Goal: Task Accomplishment & Management: Complete application form

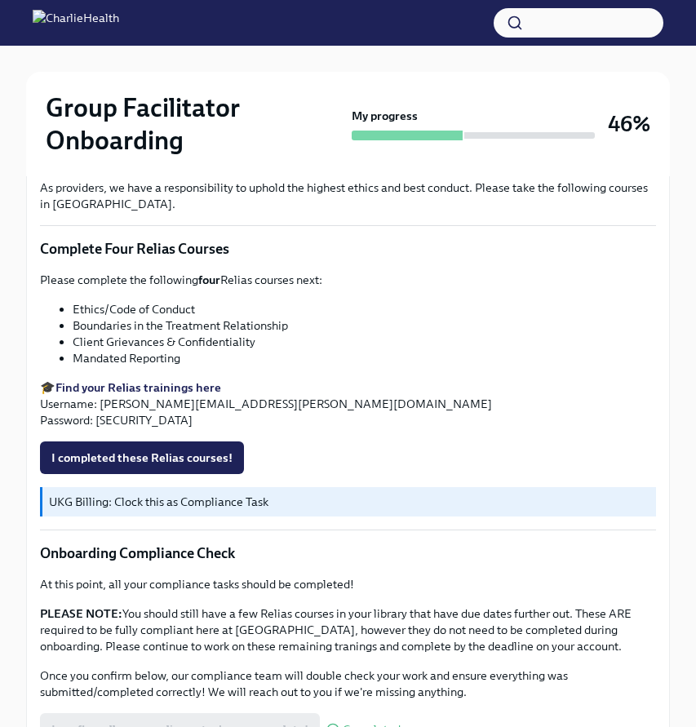
scroll to position [826, 0]
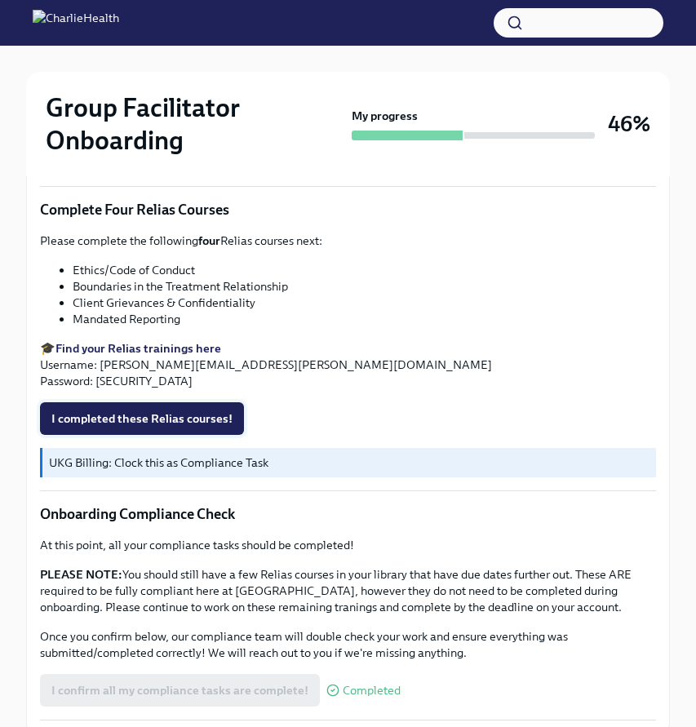
click at [193, 418] on span "I completed these Relias courses!" at bounding box center [141, 418] width 181 height 16
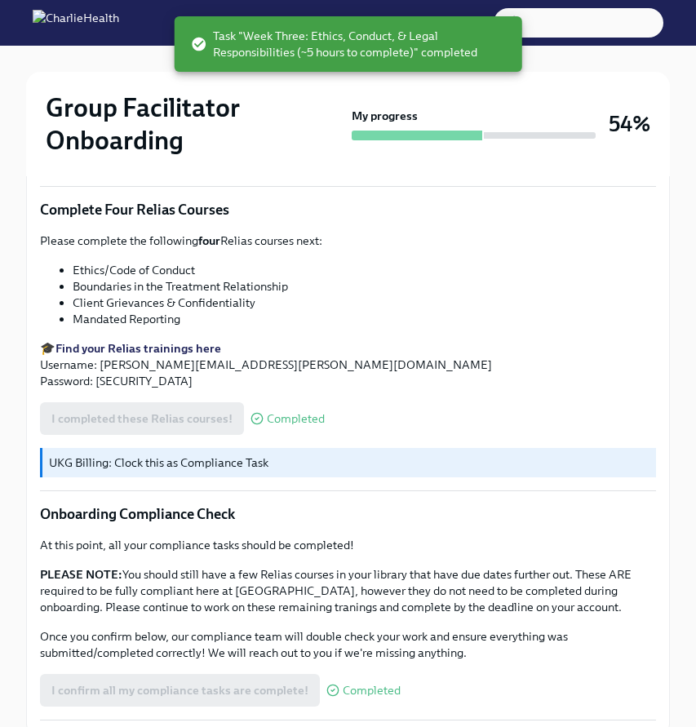
scroll to position [944, 0]
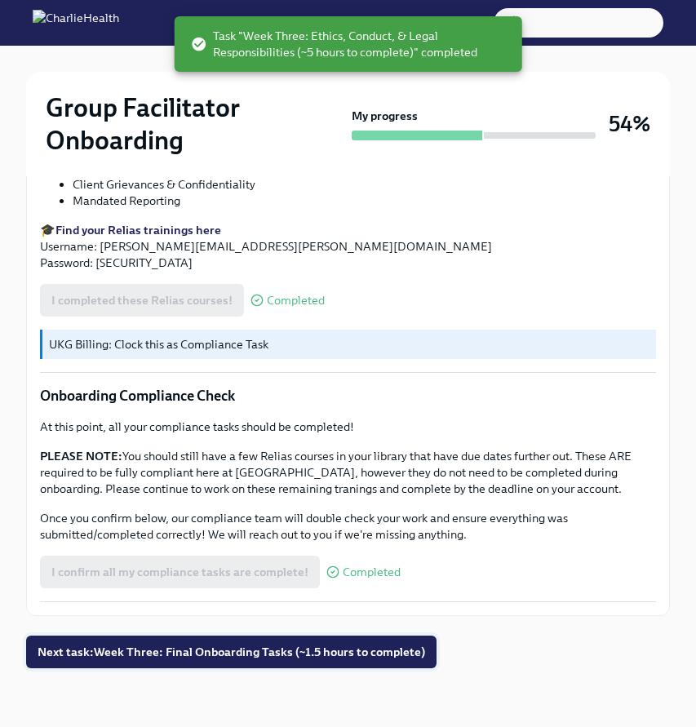
click at [272, 654] on span "Next task : Week Three: Final Onboarding Tasks (~1.5 hours to complete)" at bounding box center [231, 651] width 387 height 16
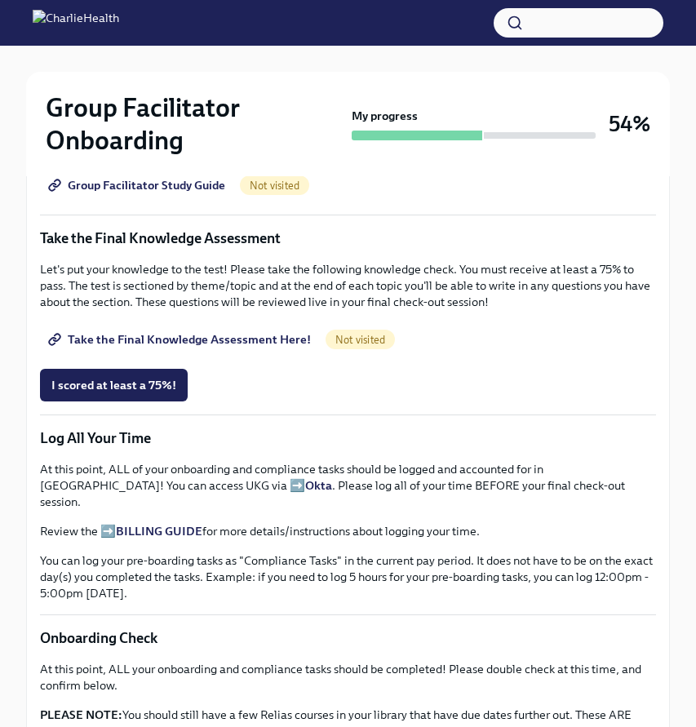
click at [182, 187] on span "Group Facilitator Study Guide" at bounding box center [138, 185] width 174 height 16
click at [223, 343] on span "Take the Final Knowledge Assessment Here!" at bounding box center [180, 339] width 259 height 16
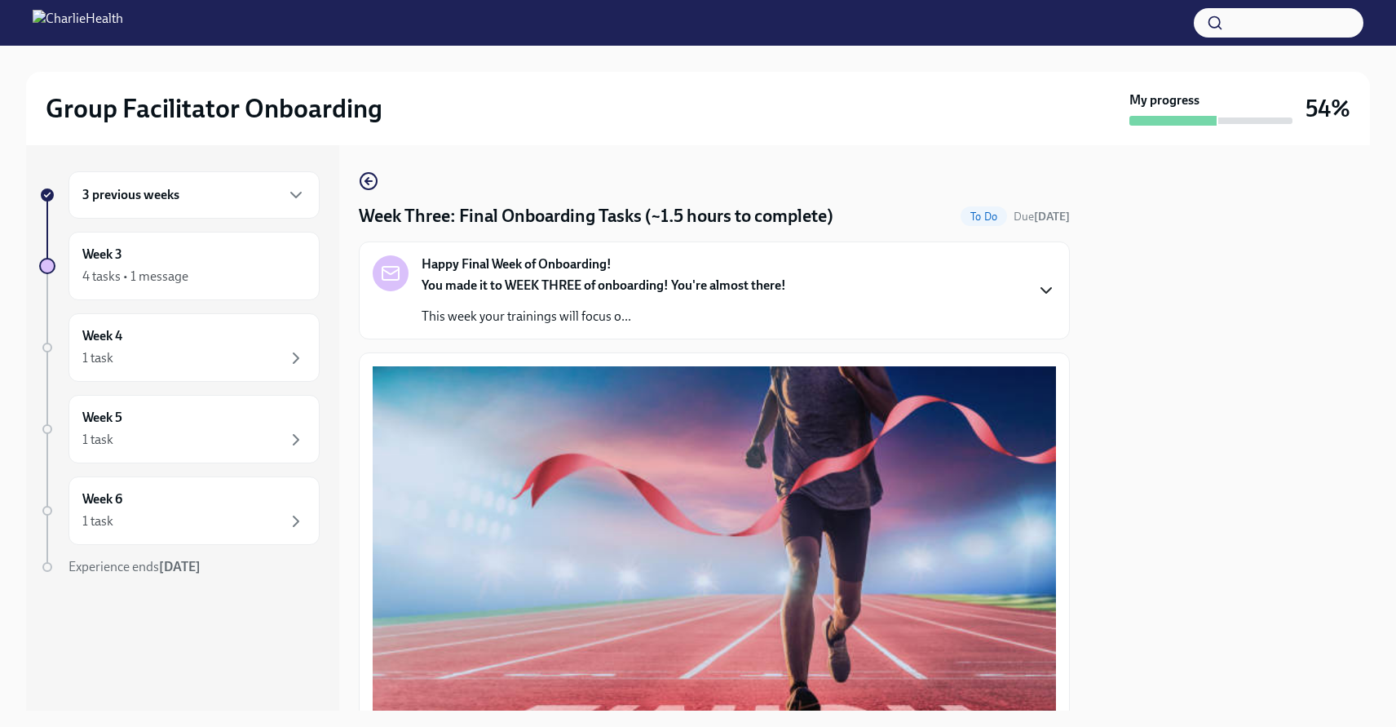
click at [695, 288] on icon "button" at bounding box center [1046, 290] width 10 height 5
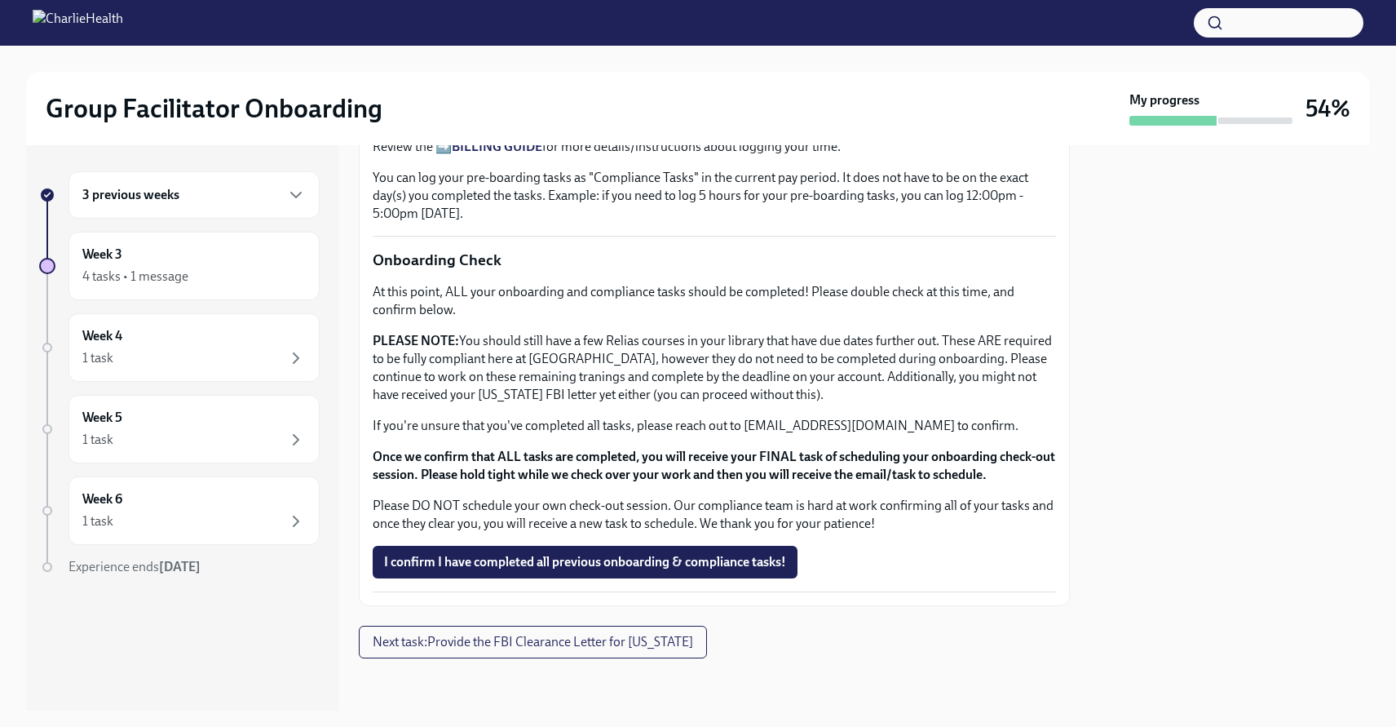
scroll to position [1601, 0]
click at [470, 20] on span "I scored at least a 75%!" at bounding box center [448, 11] width 129 height 16
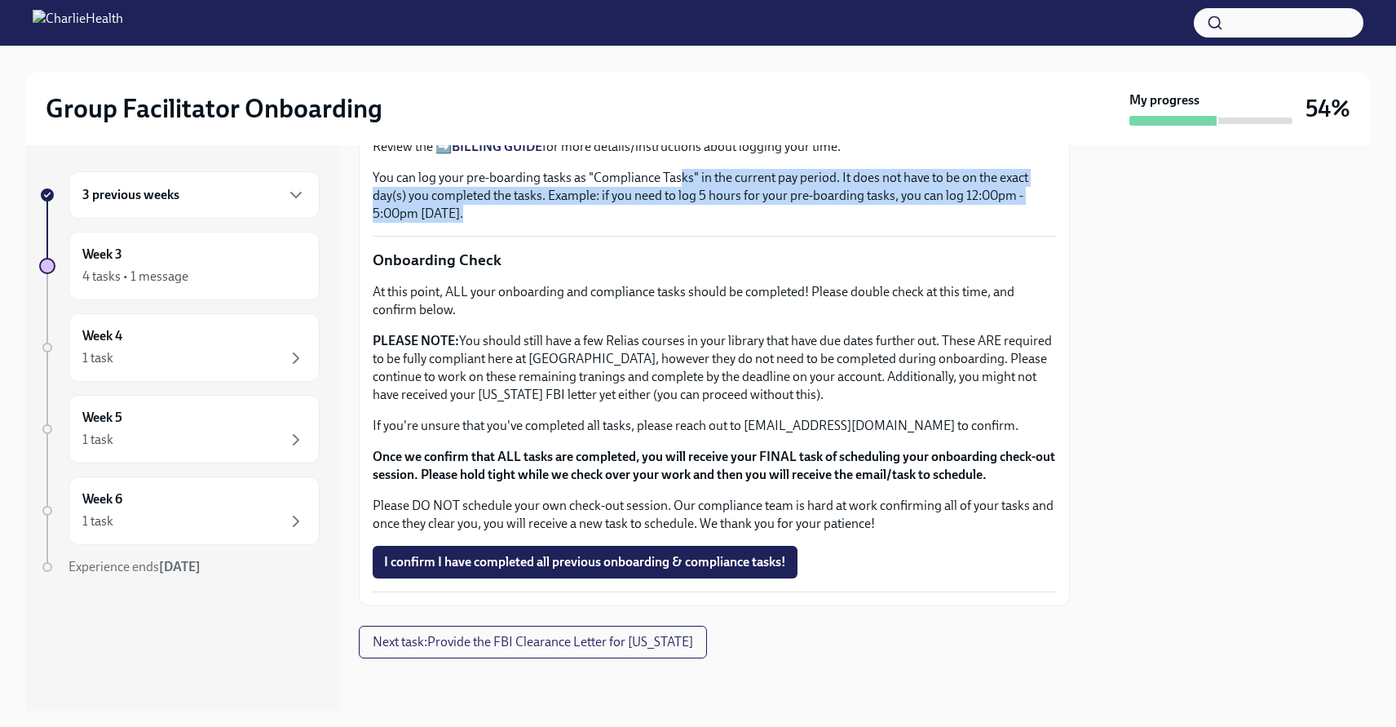
drag, startPoint x: 679, startPoint y: 471, endPoint x: 975, endPoint y: 519, distance: 299.9
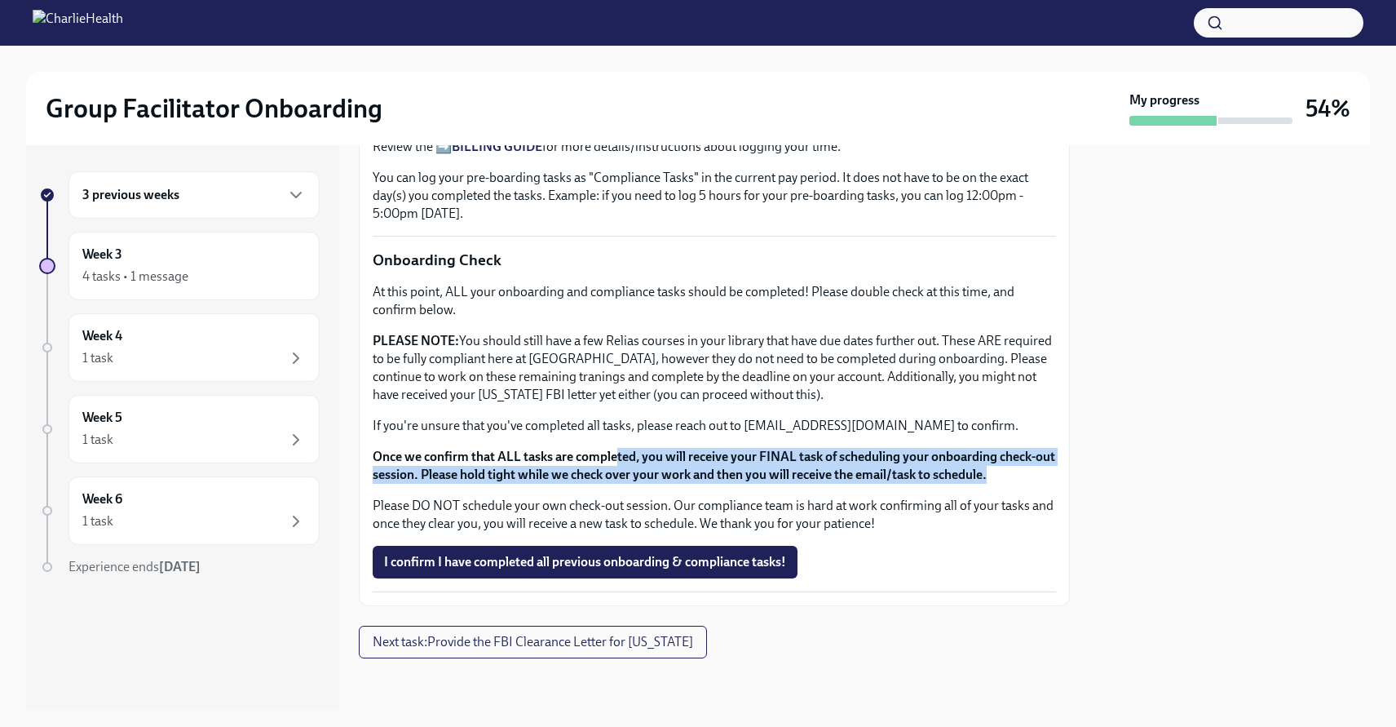
drag, startPoint x: 618, startPoint y: 455, endPoint x: 1010, endPoint y: 483, distance: 393.2
click at [695, 482] on strong "Once we confirm that ALL tasks are completed, you will receive your FINAL task …" at bounding box center [714, 465] width 683 height 33
drag, startPoint x: 475, startPoint y: 454, endPoint x: 1046, endPoint y: 484, distance: 571.6
click at [695, 484] on p "Once we confirm that ALL tasks are completed, you will receive your FINAL task …" at bounding box center [714, 466] width 683 height 36
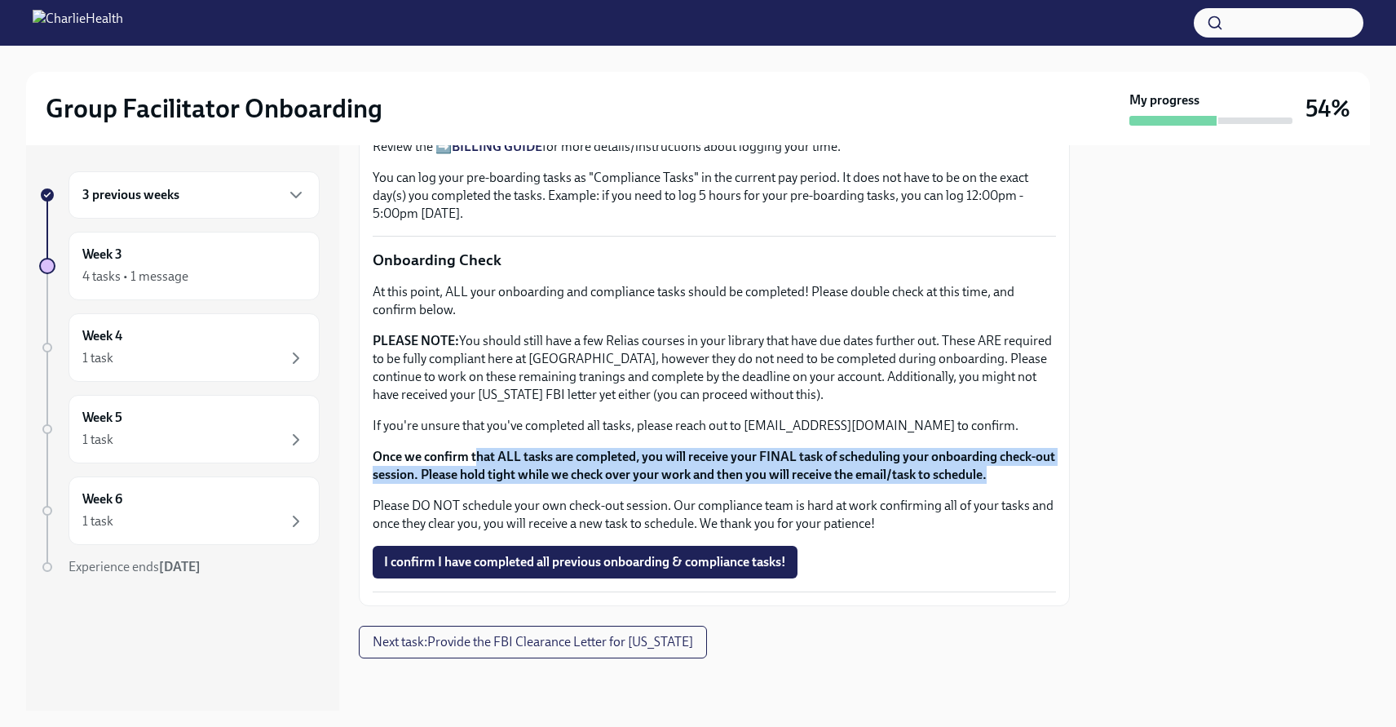
click at [695, 484] on p "Once we confirm that ALL tasks are completed, you will receive your FINAL task …" at bounding box center [714, 466] width 683 height 36
drag, startPoint x: 775, startPoint y: 452, endPoint x: 1040, endPoint y: 480, distance: 266.6
click at [695, 480] on p "Once we confirm that ALL tasks are completed, you will receive your FINAL task …" at bounding box center [714, 466] width 683 height 36
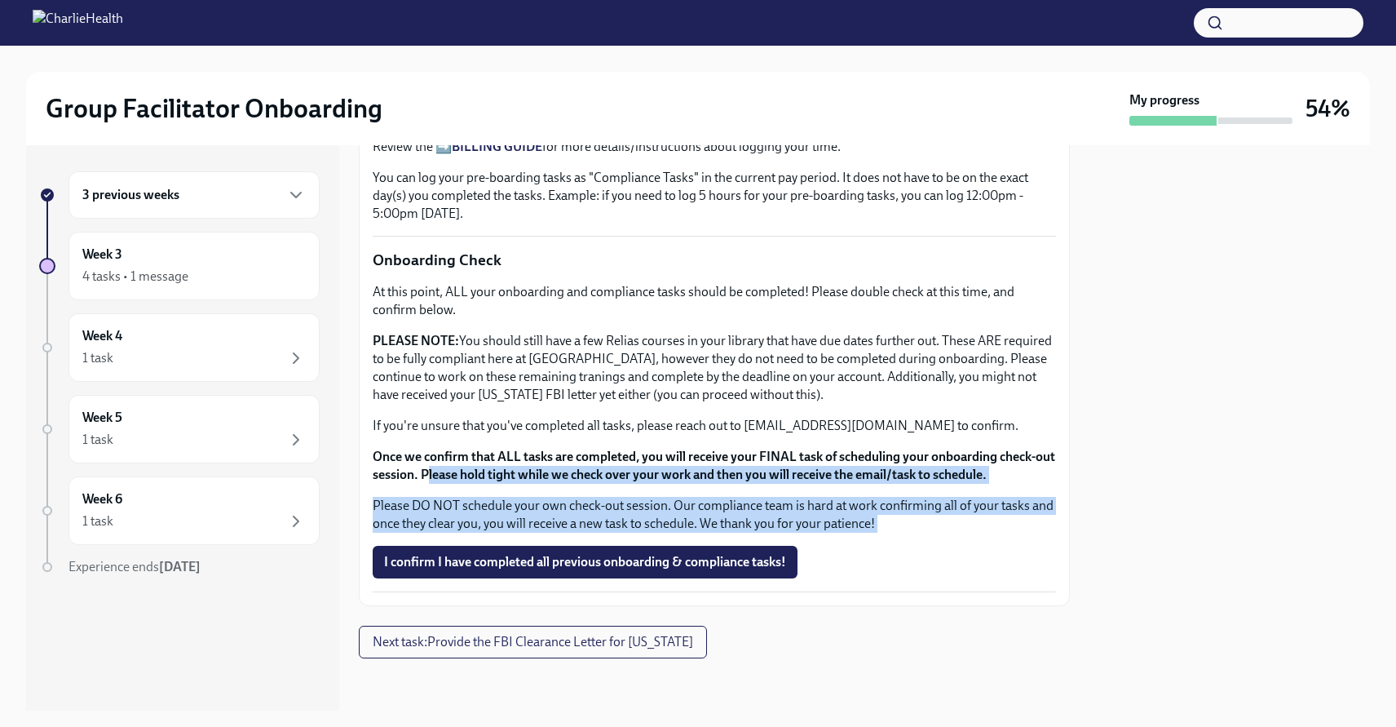
drag, startPoint x: 450, startPoint y: 474, endPoint x: 1108, endPoint y: 485, distance: 658.2
click at [695, 486] on div "3 previous weeks Week 3 4 tasks • 1 message Week 4 1 task Week 5 1 task Week 6 …" at bounding box center [698, 427] width 1344 height 565
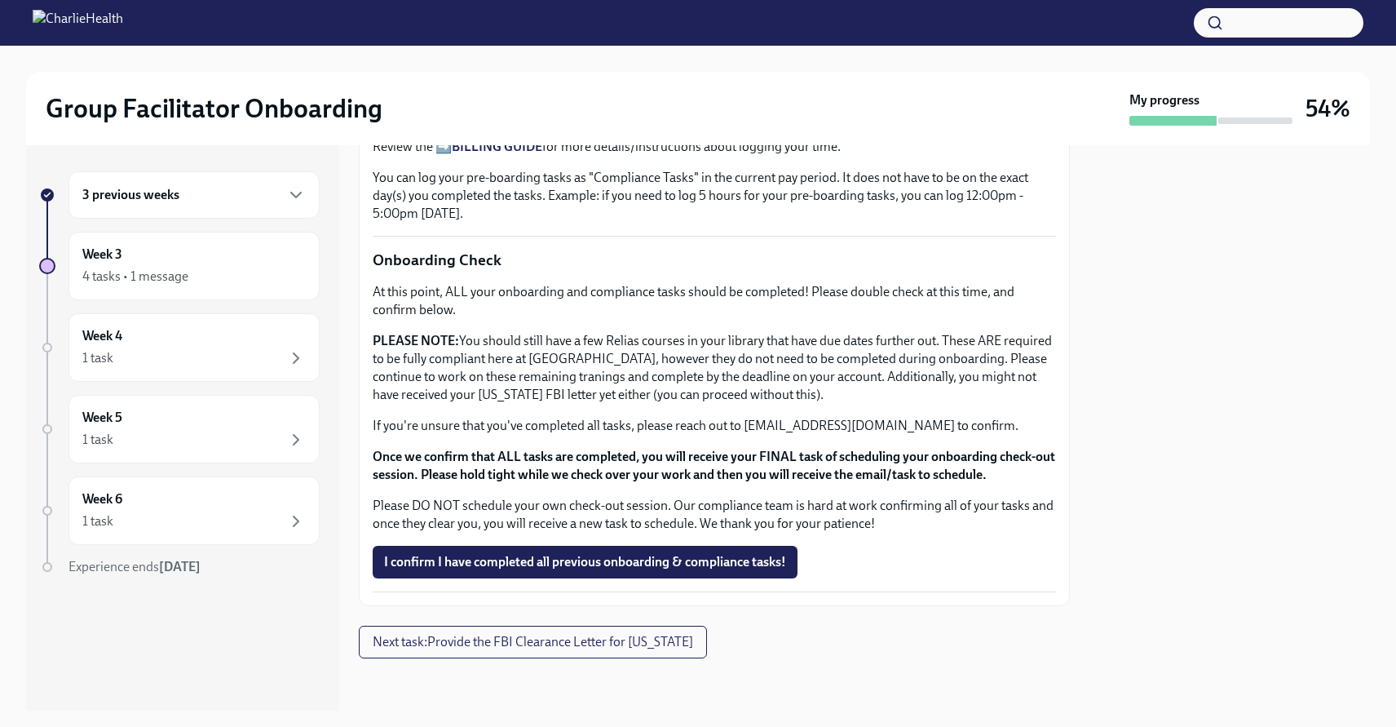
click at [695, 461] on strong "Once we confirm that ALL tasks are completed, you will receive your FINAL task …" at bounding box center [714, 465] width 683 height 33
drag, startPoint x: 728, startPoint y: 484, endPoint x: 1032, endPoint y: 471, distance: 304.5
click at [695, 471] on div "At this point, ALL your onboarding and compliance tasks should be completed! Pl…" at bounding box center [714, 408] width 683 height 250
click at [695, 471] on p "Once we confirm that ALL tasks are completed, you will receive your FINAL task …" at bounding box center [714, 466] width 683 height 36
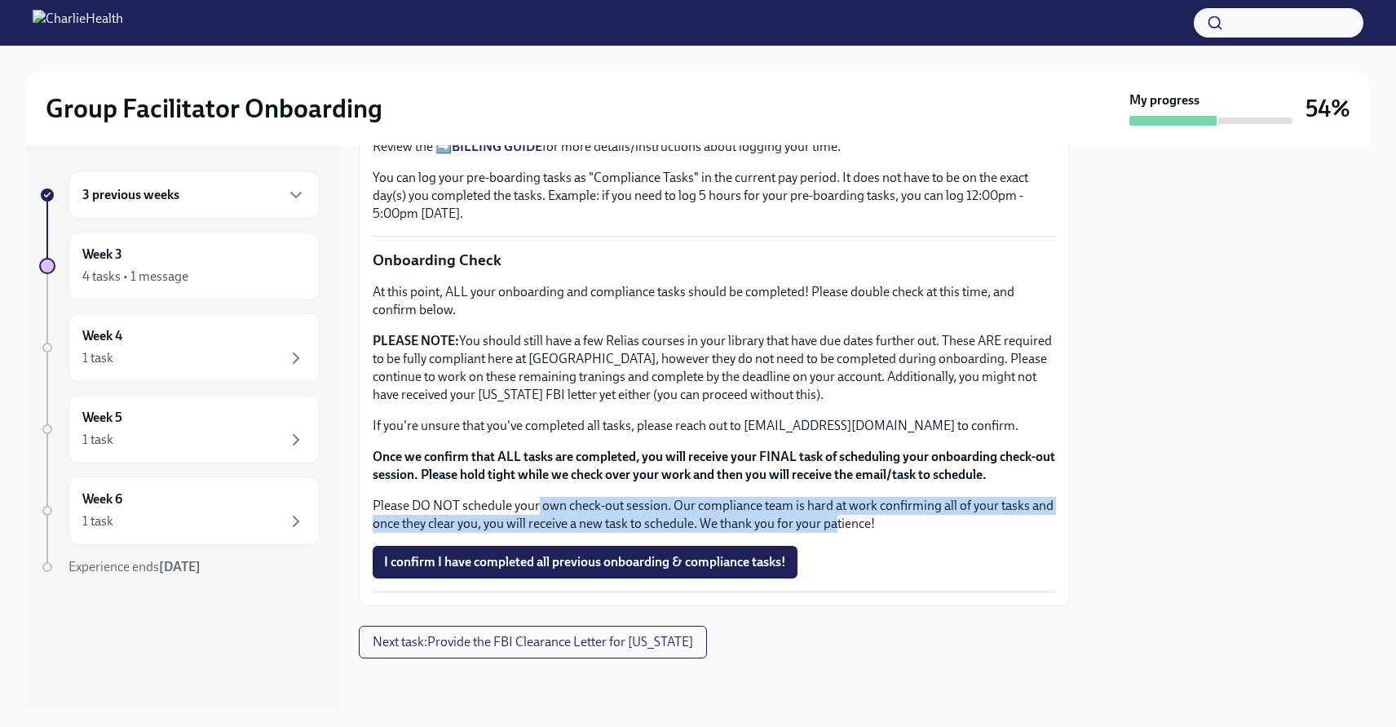
drag, startPoint x: 537, startPoint y: 505, endPoint x: 836, endPoint y: 517, distance: 299.5
click at [695, 518] on p "Please DO NOT schedule your own check-out session. Our compliance team is hard …" at bounding box center [714, 515] width 683 height 36
click at [695, 517] on p "Please DO NOT schedule your own check-out session. Our compliance team is hard …" at bounding box center [714, 515] width 683 height 36
drag, startPoint x: 695, startPoint y: 501, endPoint x: 953, endPoint y: 516, distance: 259.0
click at [695, 517] on p "Please DO NOT schedule your own check-out session. Our compliance team is hard …" at bounding box center [714, 515] width 683 height 36
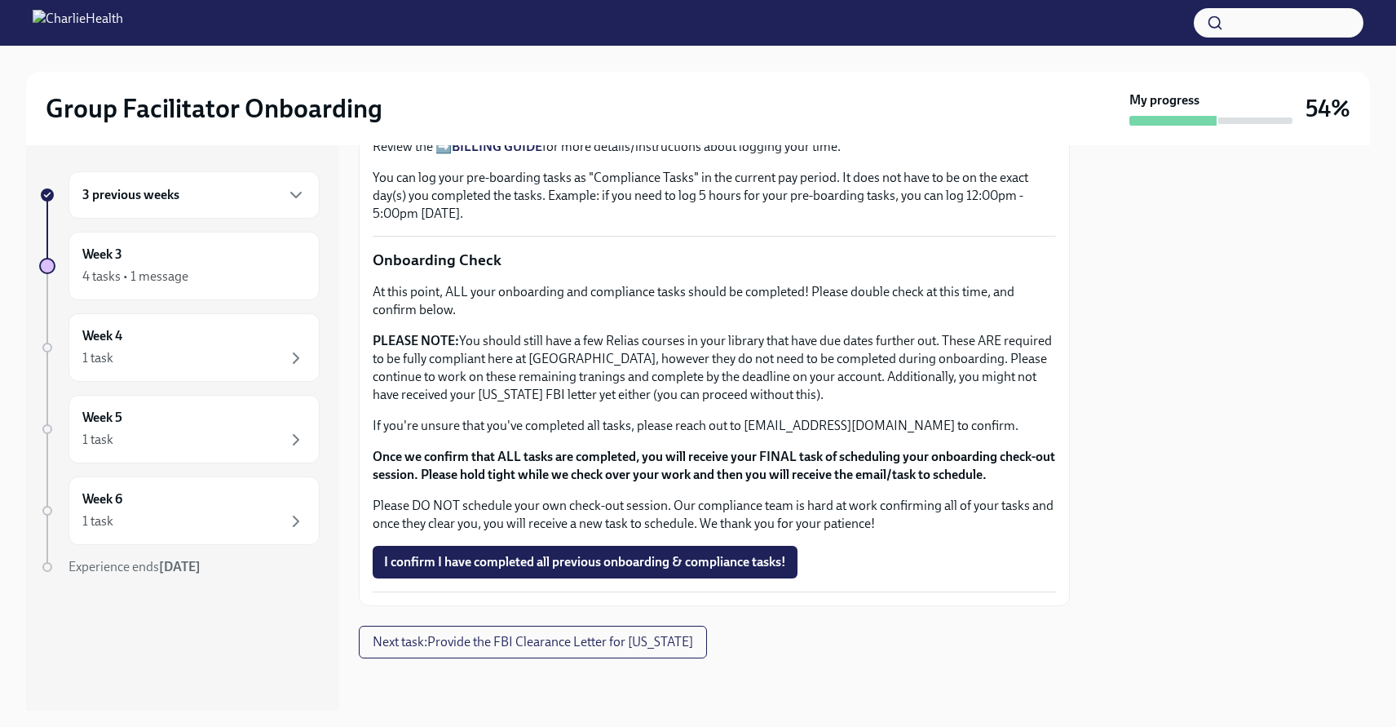
click at [622, 497] on div "At this point, ALL your onboarding and compliance tasks should be completed! Pl…" at bounding box center [714, 408] width 683 height 250
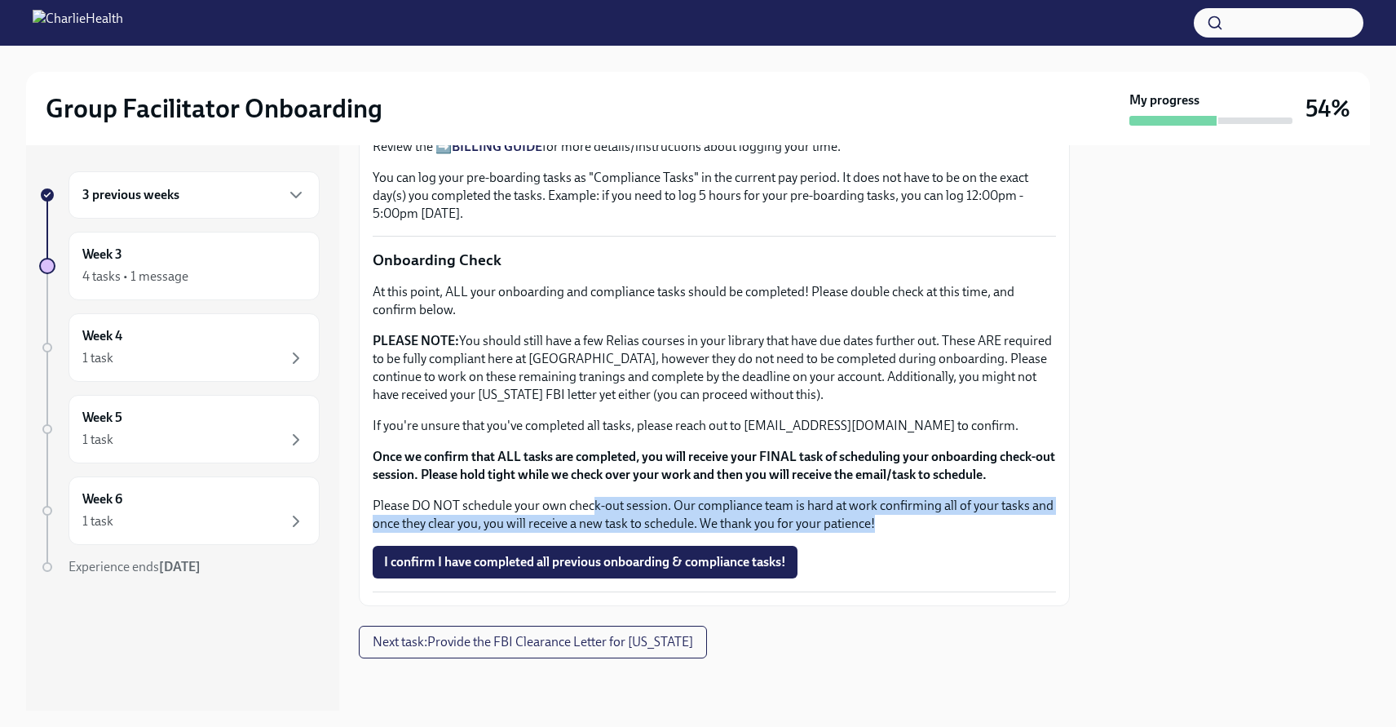
drag, startPoint x: 664, startPoint y: 502, endPoint x: 922, endPoint y: 524, distance: 258.6
click at [695, 523] on p "Please DO NOT schedule your own check-out session. Our compliance team is hard …" at bounding box center [714, 515] width 683 height 36
click at [695, 524] on p "Please DO NOT schedule your own check-out session. Our compliance team is hard …" at bounding box center [714, 515] width 683 height 36
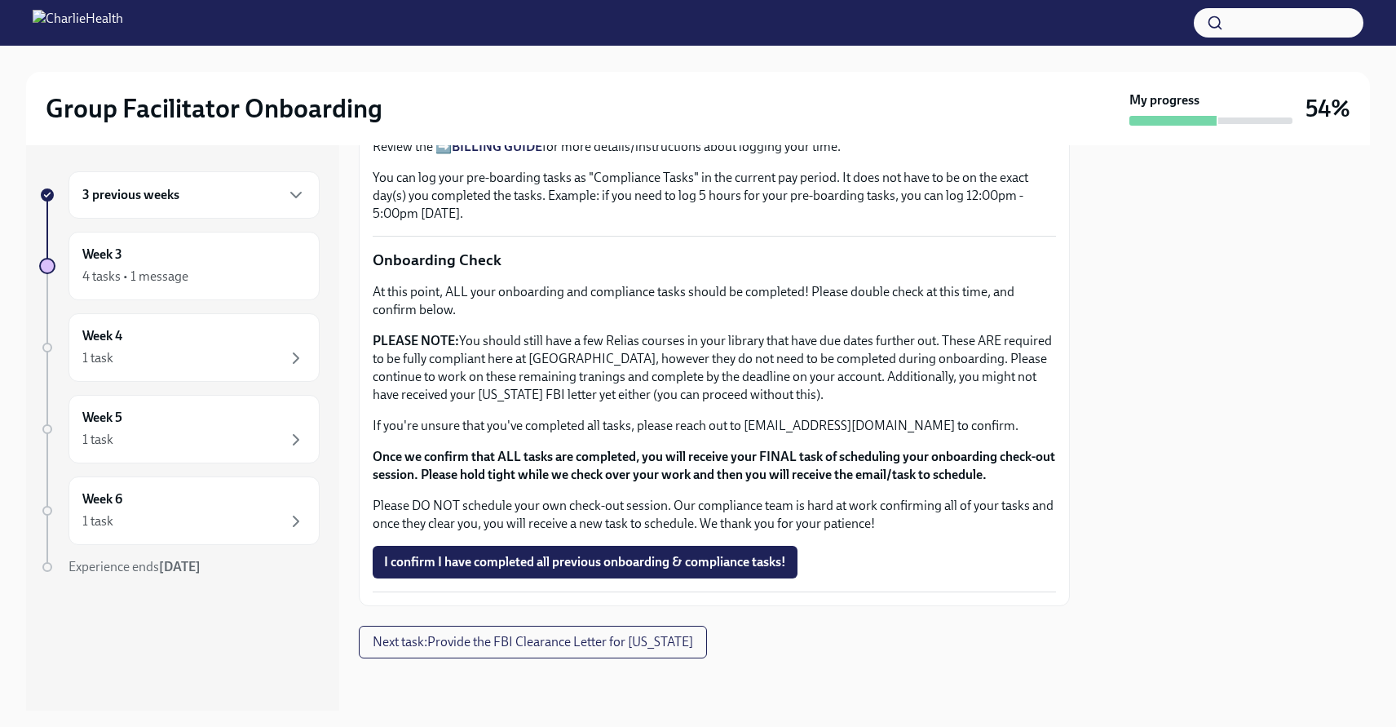
drag, startPoint x: 652, startPoint y: 516, endPoint x: 901, endPoint y: 522, distance: 249.6
click at [695, 522] on p "Please DO NOT schedule your own check-out session. Our compliance team is hard …" at bounding box center [714, 515] width 683 height 36
drag, startPoint x: 901, startPoint y: 522, endPoint x: 694, endPoint y: 526, distance: 207.2
click at [694, 526] on p "Please DO NOT schedule your own check-out session. Our compliance team is hard …" at bounding box center [714, 515] width 683 height 36
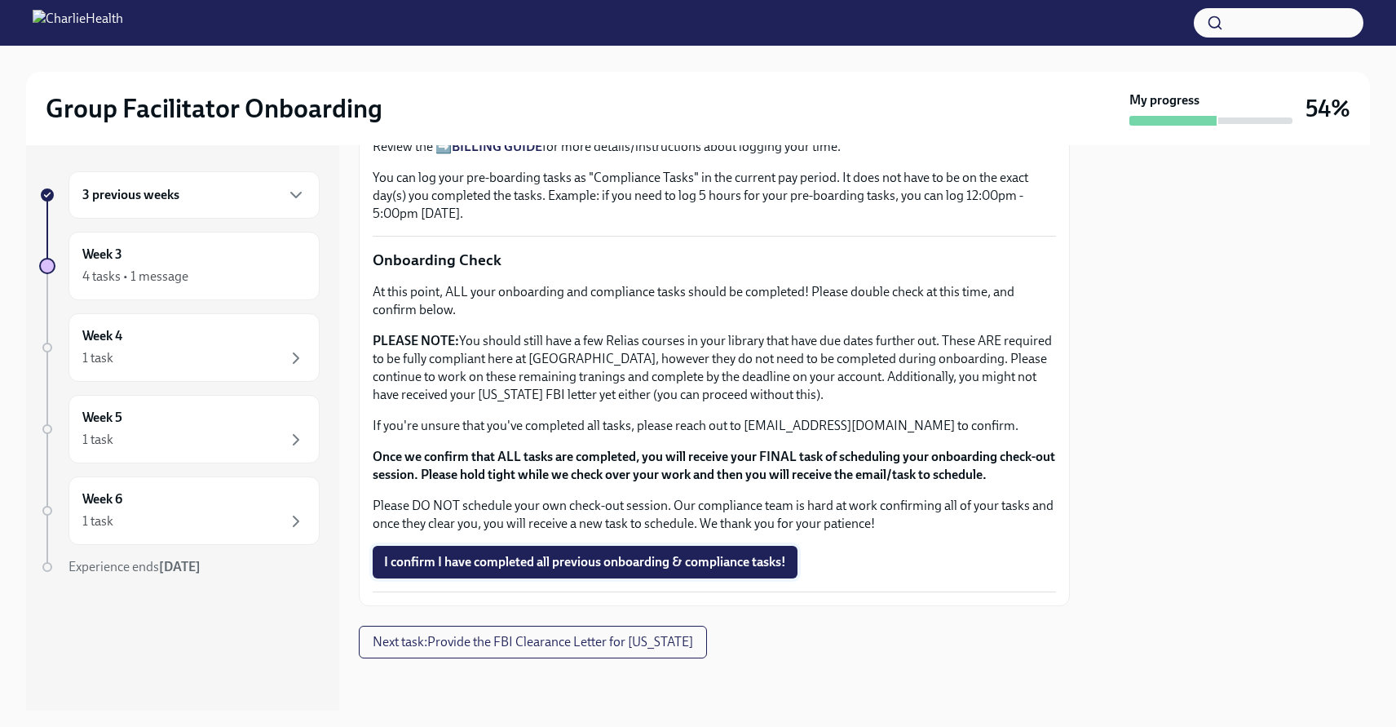
click at [687, 555] on span "I confirm I have completed all previous onboarding & compliance tasks!" at bounding box center [585, 562] width 402 height 16
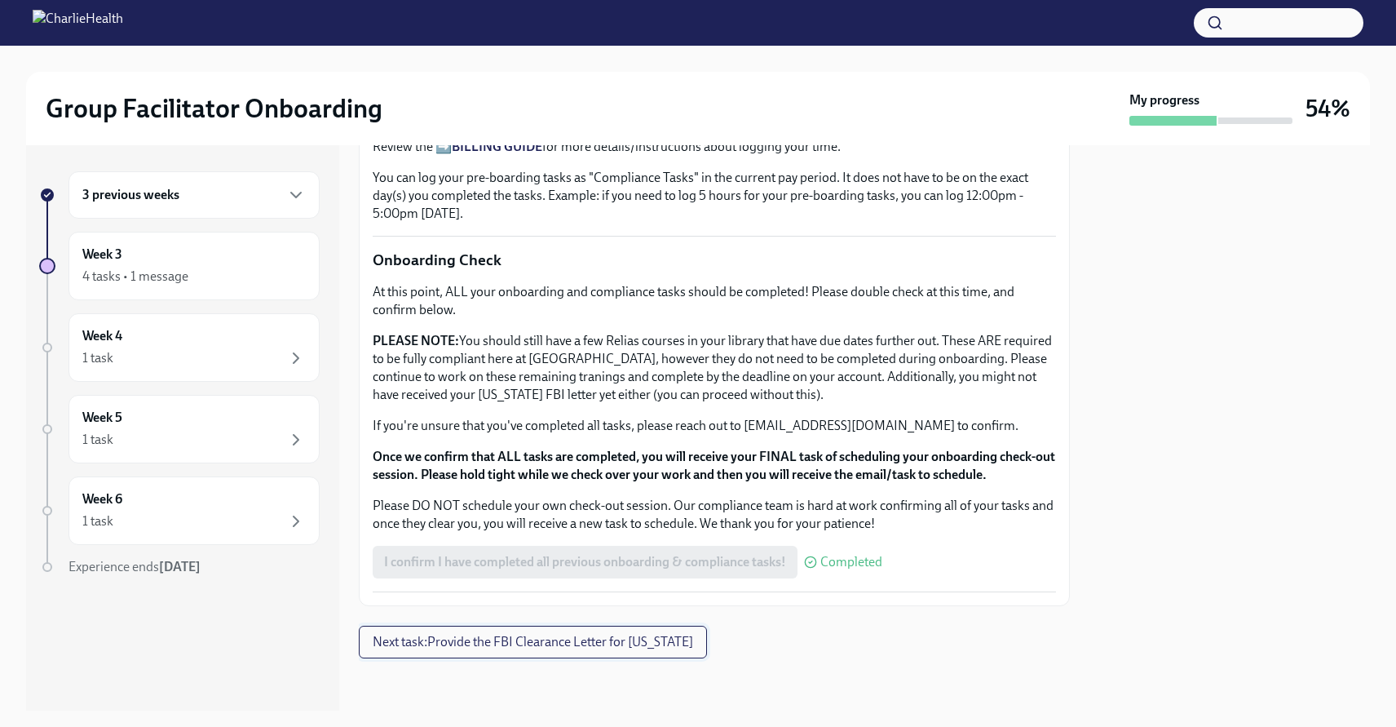
click at [594, 652] on button "Next task : Provide the FBI Clearance Letter for [US_STATE]" at bounding box center [533, 641] width 348 height 33
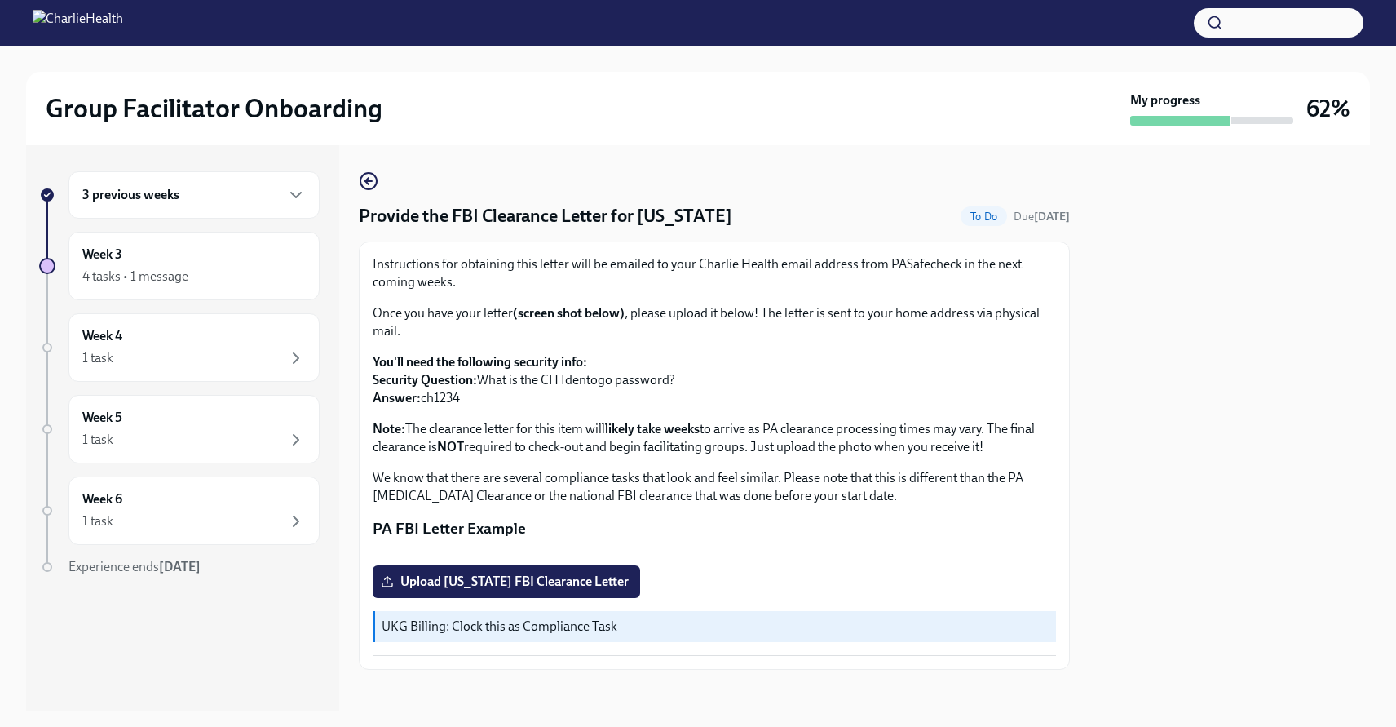
drag, startPoint x: 596, startPoint y: 421, endPoint x: 1000, endPoint y: 447, distance: 404.5
click at [695, 447] on p "Note: The clearance letter for this item will likely take weeks to arrive as PA…" at bounding box center [714, 438] width 683 height 36
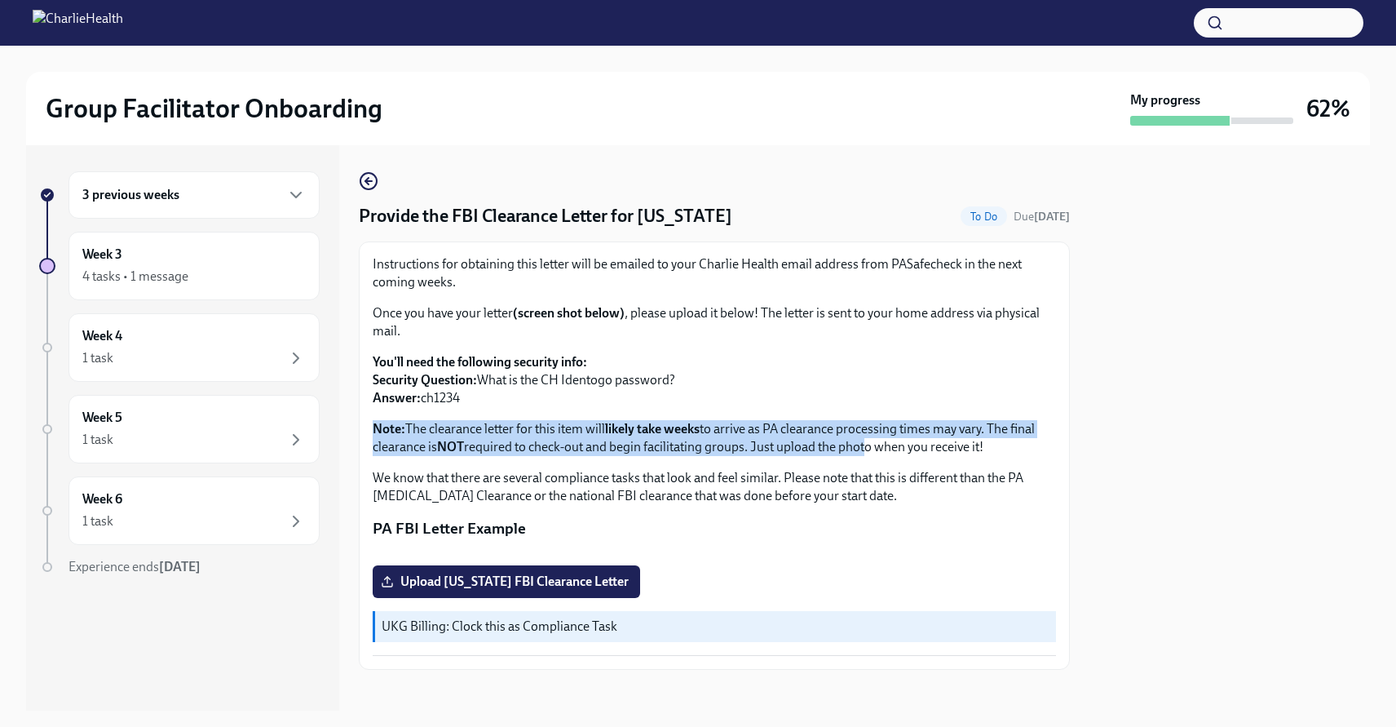
drag, startPoint x: 486, startPoint y: 415, endPoint x: 859, endPoint y: 446, distance: 374.0
click at [695, 446] on div "Instructions for obtaining this letter will be emailed to your Charlie Health e…" at bounding box center [714, 380] width 683 height 250
click at [695, 446] on p "Note: The clearance letter for this item will likely take weeks to arrive as PA…" at bounding box center [714, 438] width 683 height 36
drag, startPoint x: 724, startPoint y: 426, endPoint x: 1033, endPoint y: 444, distance: 309.6
click at [695, 443] on p "Note: The clearance letter for this item will likely take weeks to arrive as PA…" at bounding box center [714, 438] width 683 height 36
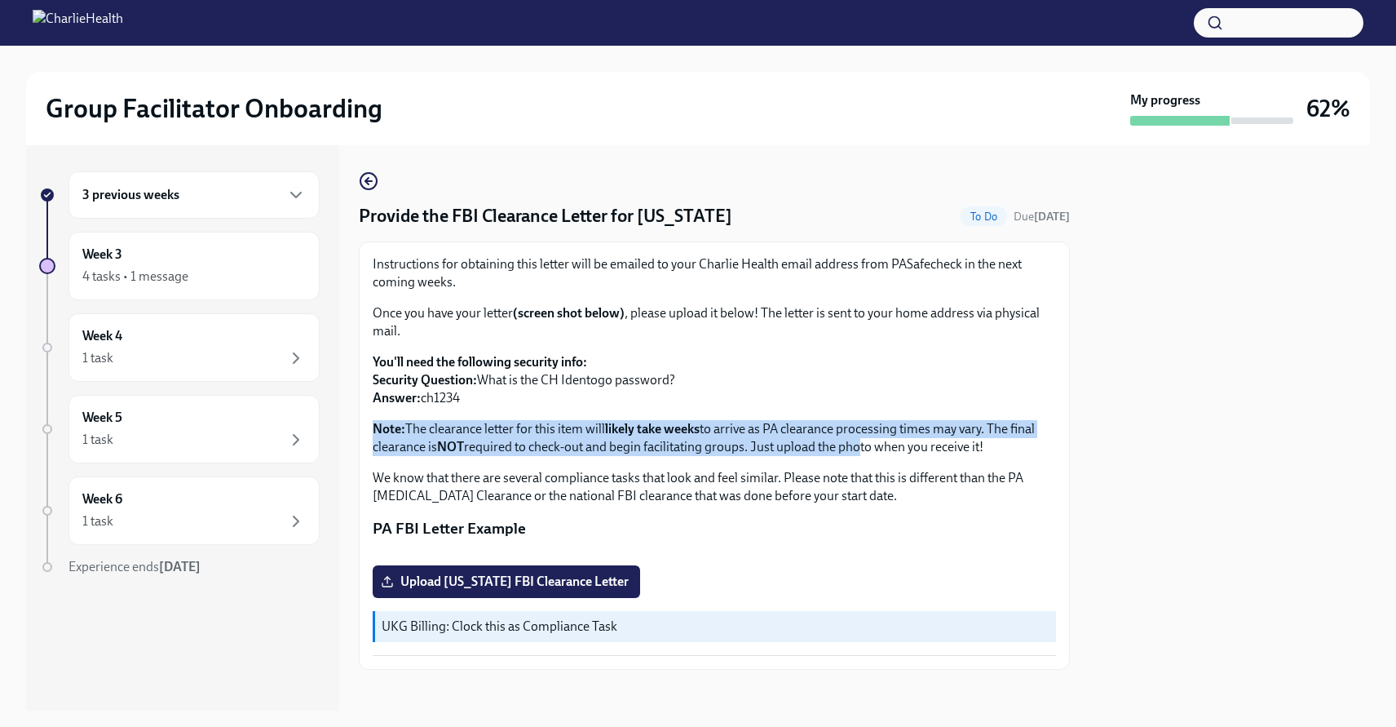
click at [695, 444] on p "Note: The clearance letter for this item will likely take weeks to arrive as PA…" at bounding box center [714, 438] width 683 height 36
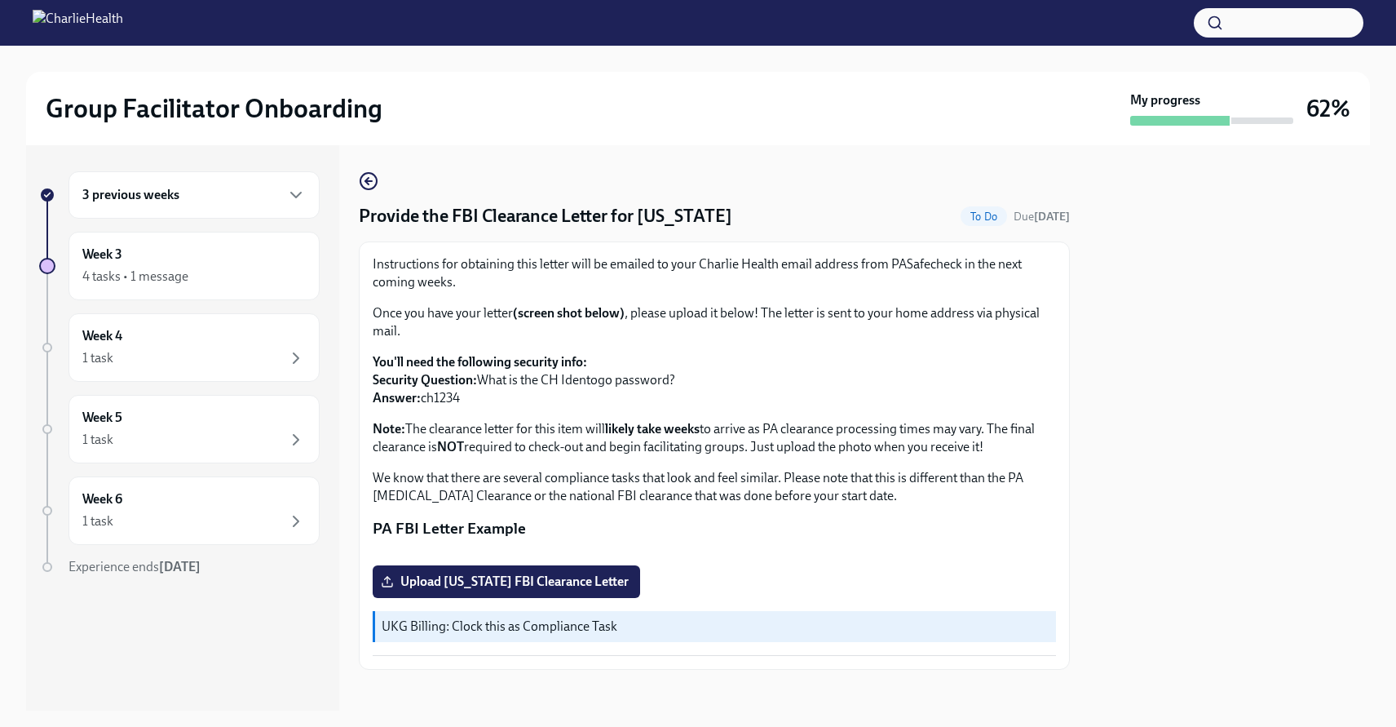
scroll to position [239, 0]
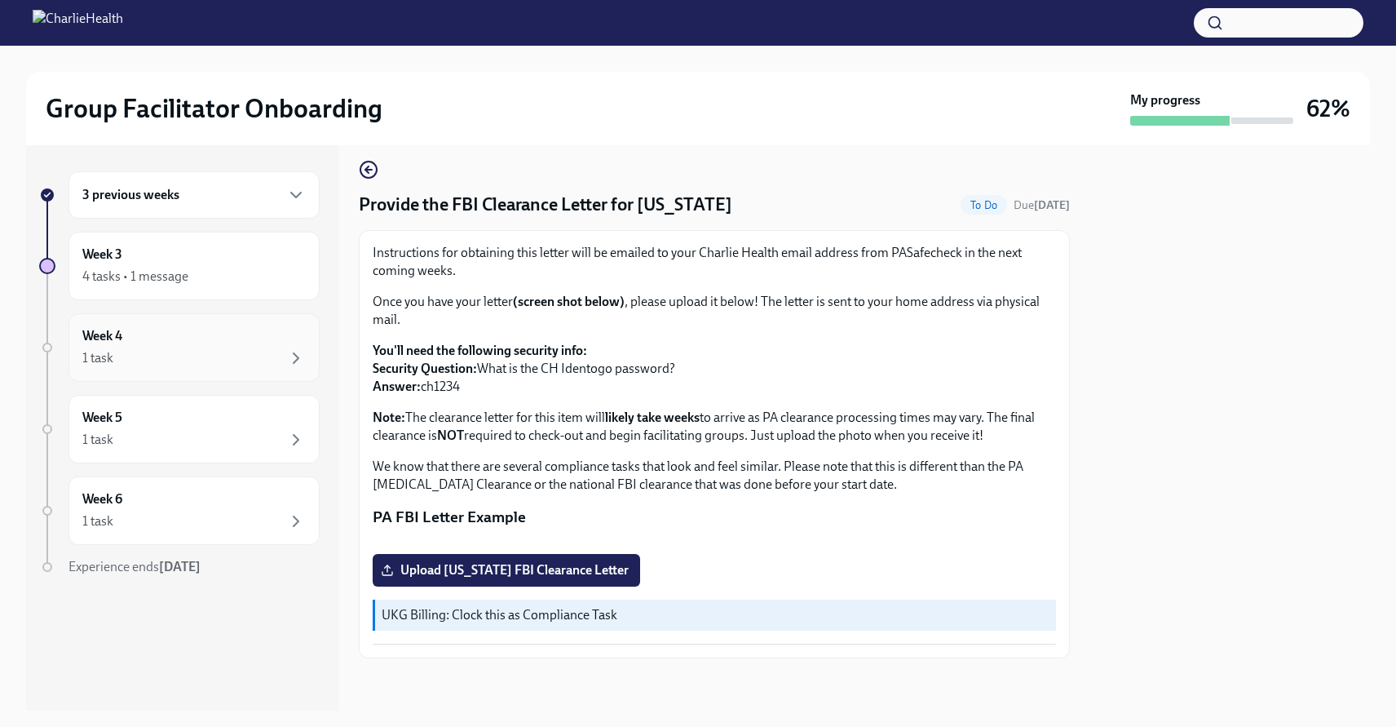
click at [188, 347] on div "Week 4 1 task" at bounding box center [193, 347] width 223 height 41
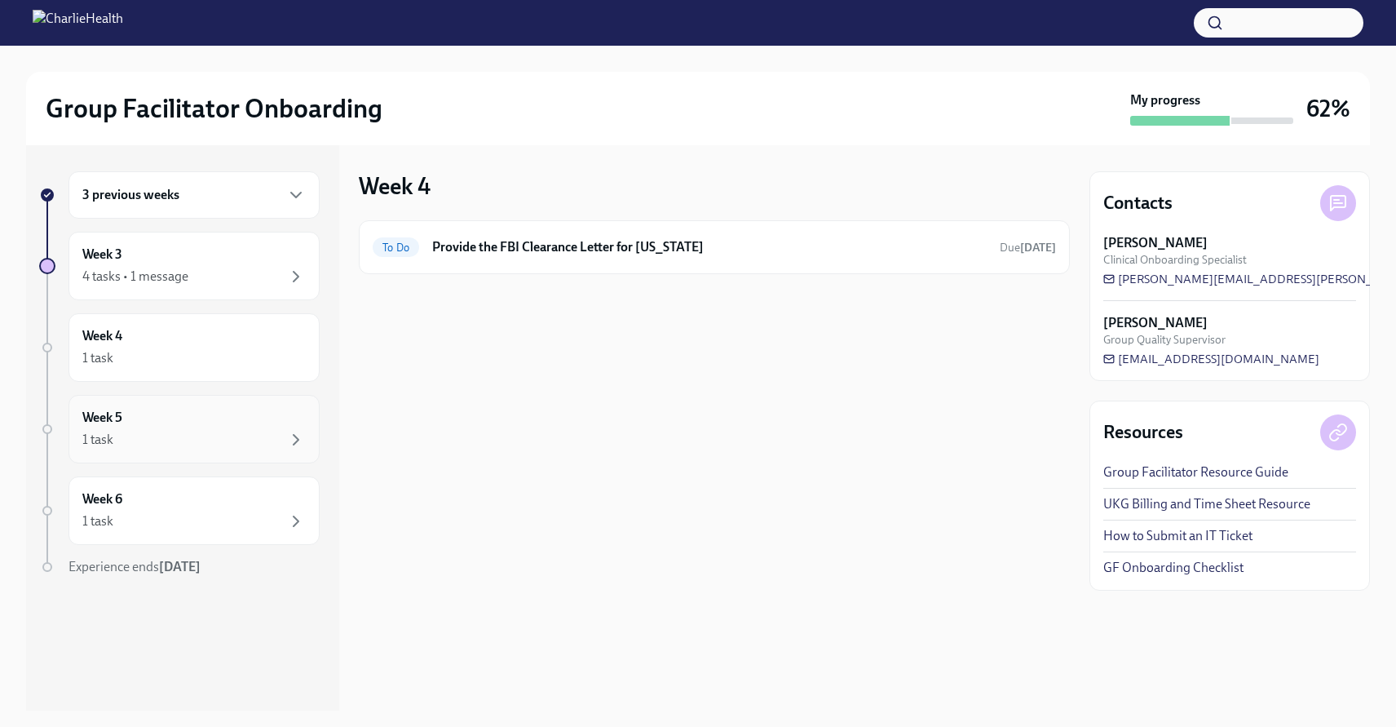
click at [224, 435] on div "1 task" at bounding box center [193, 440] width 223 height 20
click at [201, 504] on div "Week 6 1 task" at bounding box center [193, 510] width 223 height 41
click at [178, 491] on div "Week 6 1 task" at bounding box center [193, 510] width 223 height 41
click at [159, 272] on div "4 tasks • 1 message" at bounding box center [135, 276] width 106 height 18
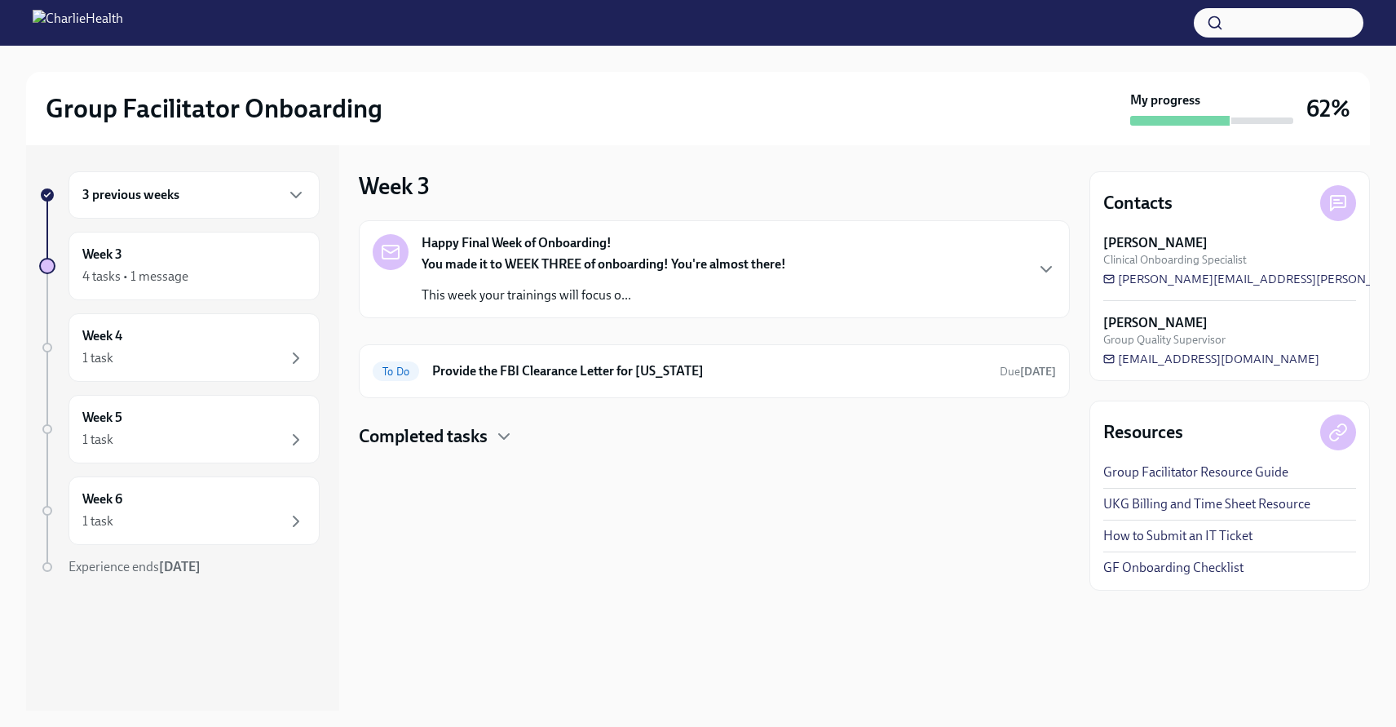
click at [166, 207] on div "3 previous weeks" at bounding box center [194, 194] width 251 height 47
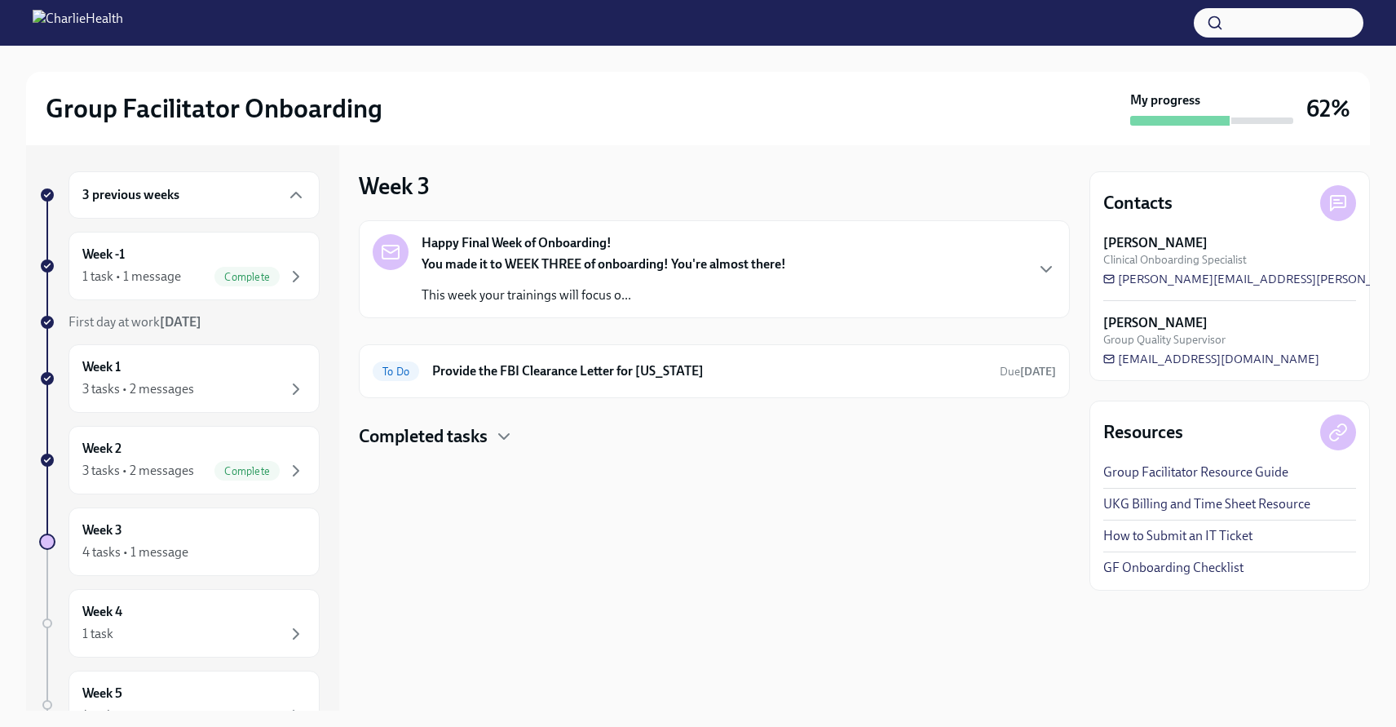
click at [270, 198] on div "3 previous weeks" at bounding box center [193, 195] width 223 height 20
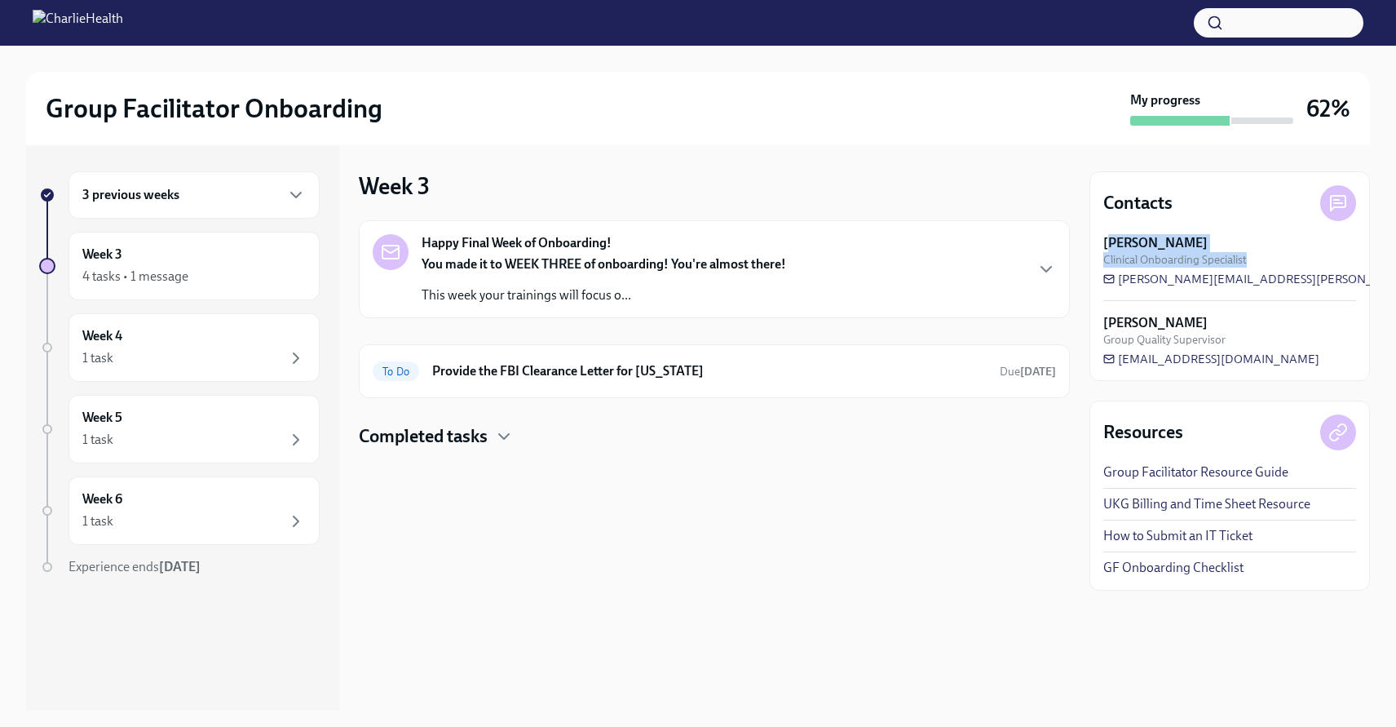
drag, startPoint x: 1113, startPoint y: 236, endPoint x: 1292, endPoint y: 267, distance: 181.3
click at [695, 267] on div "[PERSON_NAME] Clinical Onboarding Specialist" at bounding box center [1229, 250] width 253 height 33
drag, startPoint x: 1115, startPoint y: 260, endPoint x: 1300, endPoint y: 260, distance: 185.1
click at [695, 260] on div "[PERSON_NAME] Clinical Onboarding Specialist" at bounding box center [1229, 250] width 253 height 33
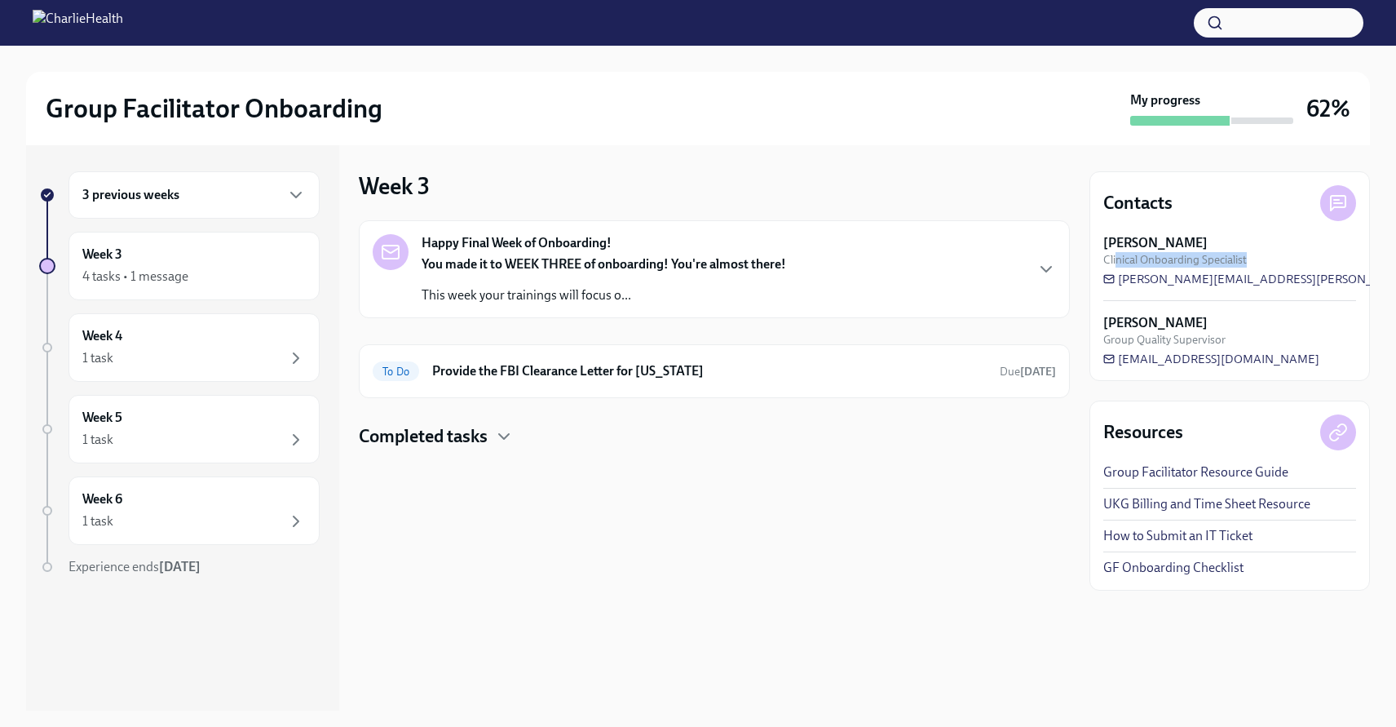
click at [695, 260] on div "[PERSON_NAME] Clinical Onboarding Specialist" at bounding box center [1229, 250] width 253 height 33
click at [695, 108] on h3 "62%" at bounding box center [1328, 108] width 44 height 29
drag, startPoint x: 1302, startPoint y: 113, endPoint x: 1387, endPoint y: 113, distance: 85.6
click at [695, 113] on div "Group Facilitator Onboarding My progress 62% 3 previous weeks Week 3 4 tasks • …" at bounding box center [698, 378] width 1396 height 665
click at [695, 114] on h3 "62%" at bounding box center [1328, 108] width 44 height 29
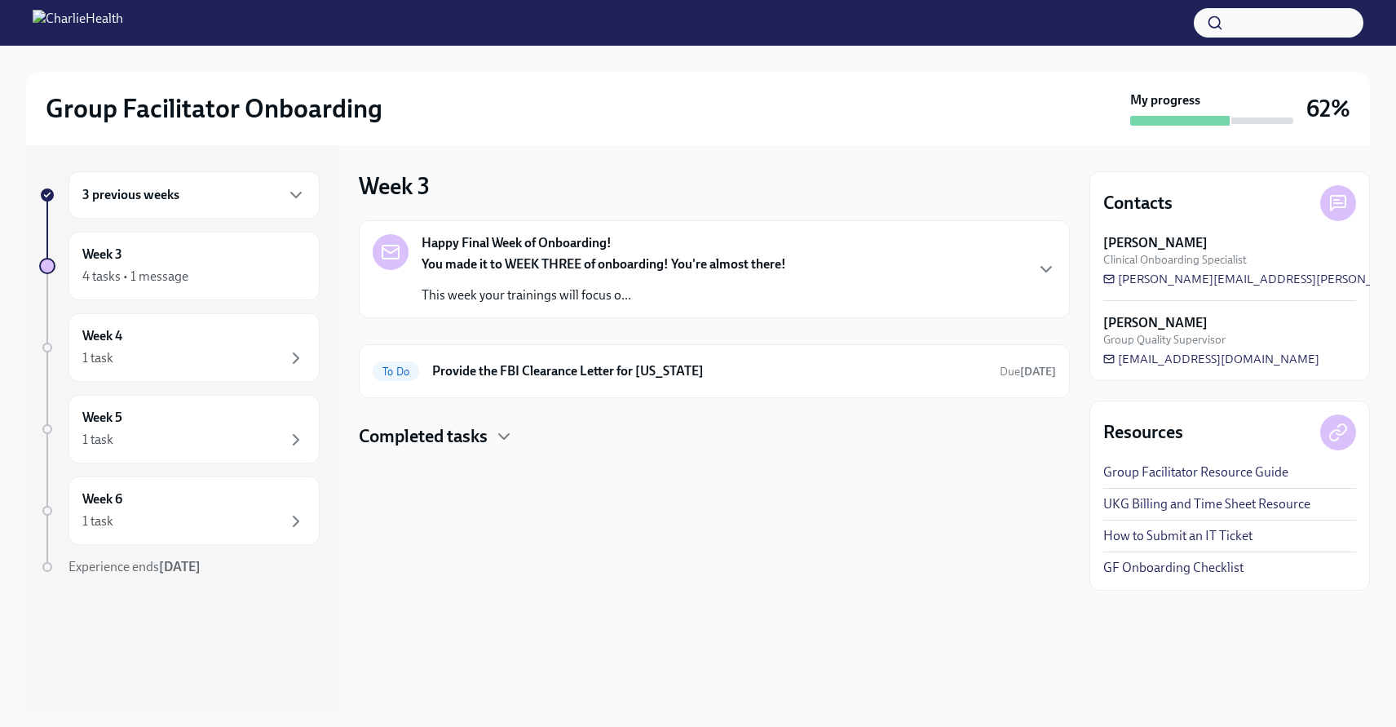
click at [95, 16] on img at bounding box center [78, 23] width 91 height 26
